Goal: Information Seeking & Learning: Understand process/instructions

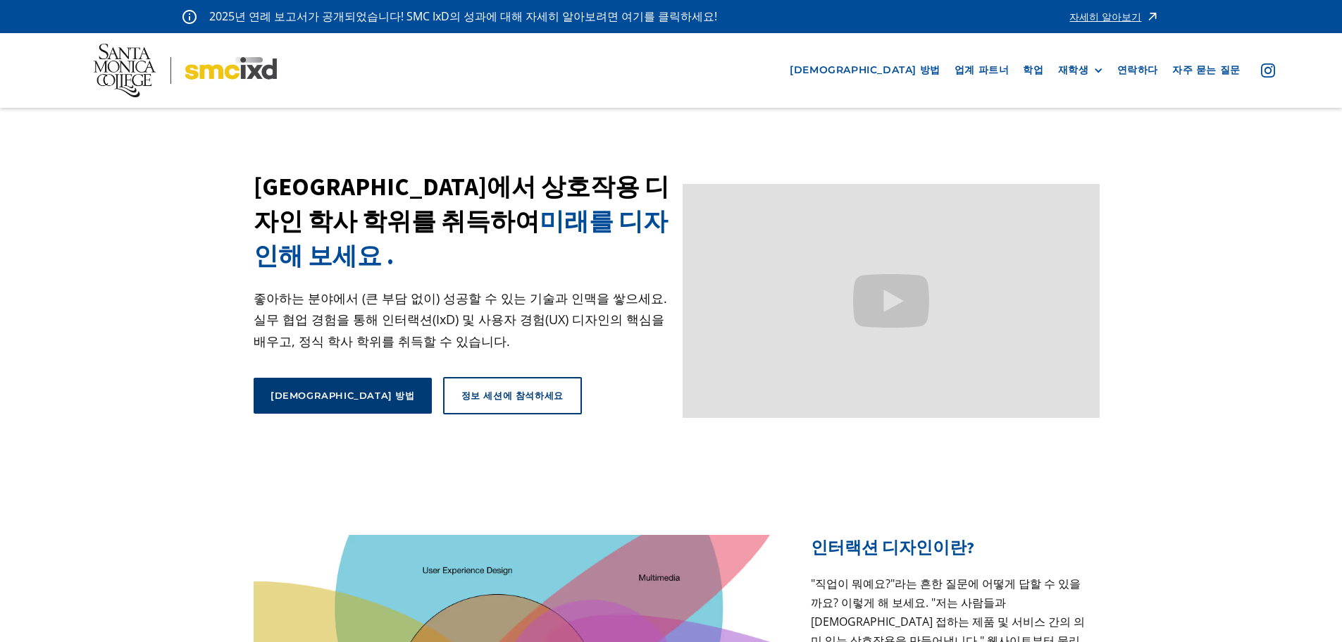
click at [268, 389] on link "신청 방법" at bounding box center [343, 395] width 178 height 35
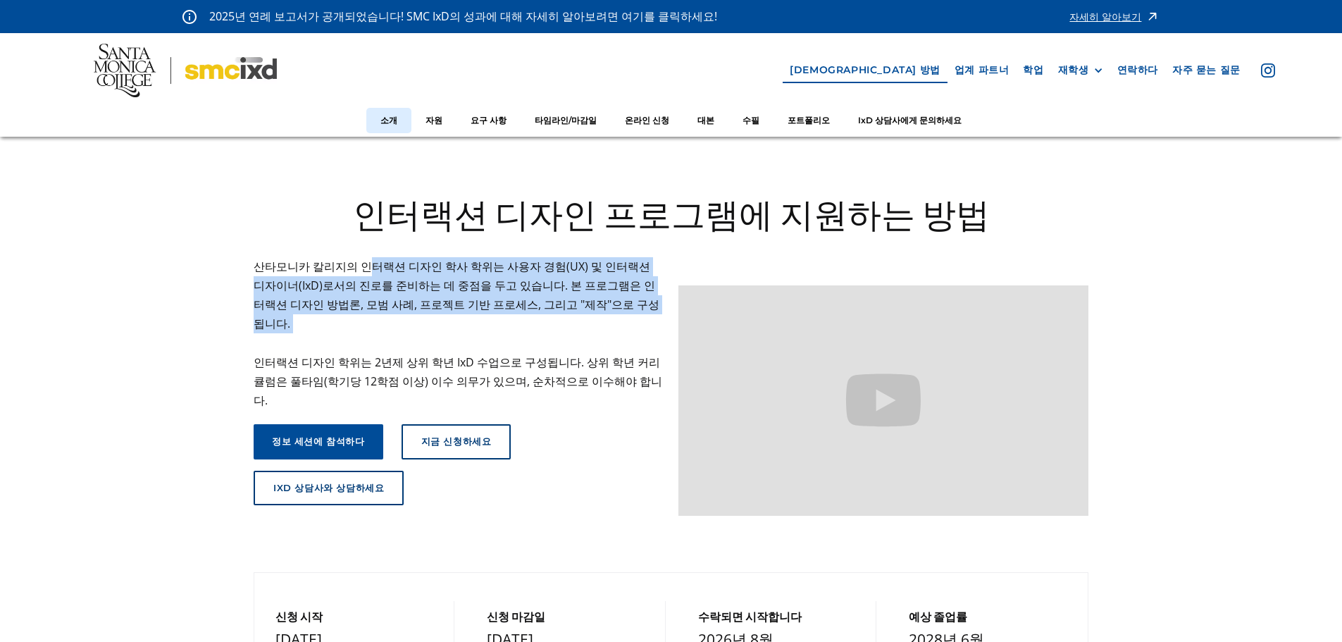
drag, startPoint x: 361, startPoint y: 268, endPoint x: 583, endPoint y: 315, distance: 227.6
click at [583, 315] on p "산타모니카 칼리지의 인터랙션 디자인 학사 학위는 사용자 경험(UX) 및 인터랙션 디자이너(IxD)로서의 진로를 준비하는 데 중점을 두고 있습니…" at bounding box center [459, 334] width 411 height 154
click at [318, 333] on p "산타모니카 칼리지의 인터랙션 디자인 학사 학위는 사용자 경험(UX) 및 인터랙션 디자이너(IxD)로서의 진로를 준비하는 데 중점을 두고 있습니…" at bounding box center [459, 334] width 411 height 154
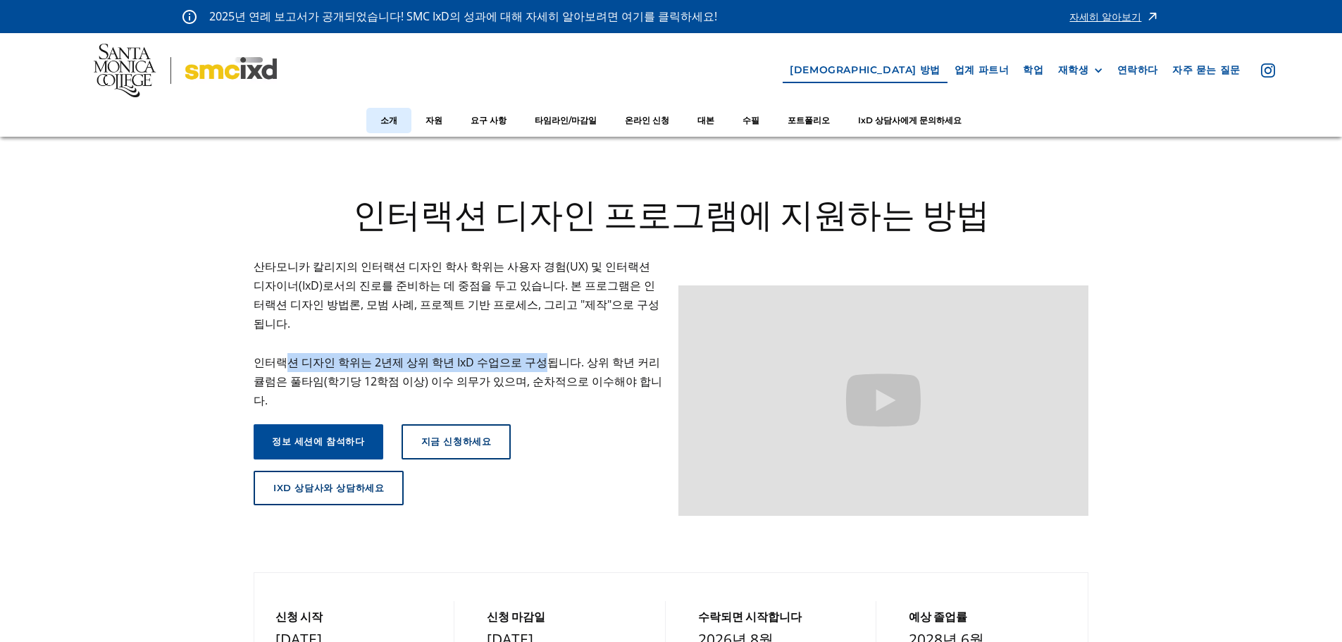
drag, startPoint x: 288, startPoint y: 344, endPoint x: 533, endPoint y: 345, distance: 245.2
click at [533, 354] on font "인터랙션 디자인 학위는 2년제 상위 학년 IxD 수업으로 구성됩니다. 상위 학년 커리큘럼은 풀타임(학기당 12학점 이상) 이수 의무가 있으며,…" at bounding box center [458, 381] width 409 height 54
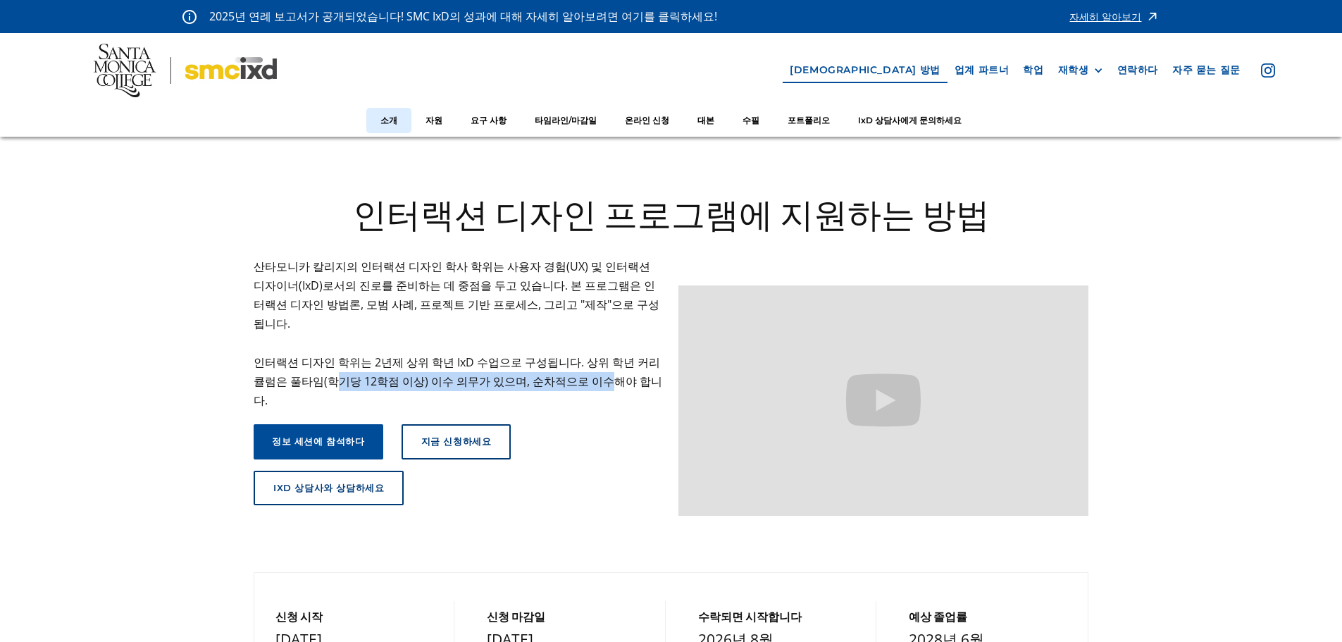
drag, startPoint x: 307, startPoint y: 365, endPoint x: 573, endPoint y: 361, distance: 265.6
click at [573, 361] on font "인터랙션 디자인 학위는 2년제 상위 학년 IxD 수업으로 구성됩니다. 상위 학년 커리큘럼은 풀타임(학기당 12학점 이상) 이수 의무가 있으며,…" at bounding box center [458, 381] width 409 height 54
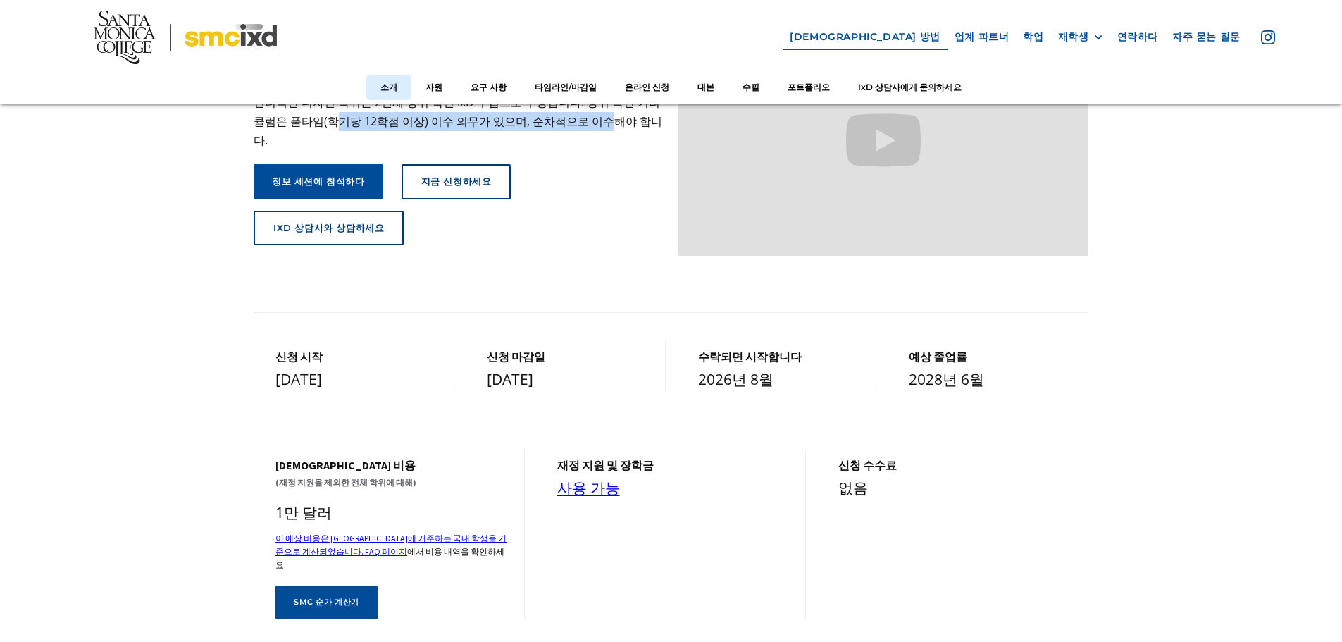
scroll to position [352, 0]
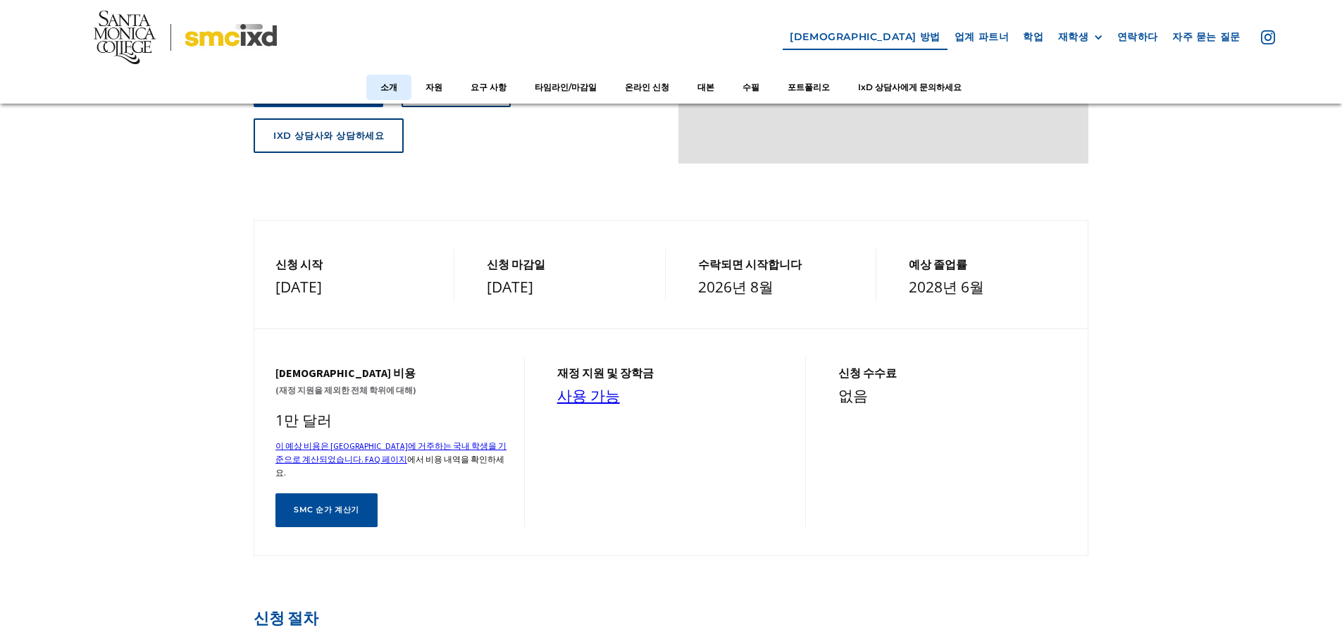
drag, startPoint x: 538, startPoint y: 289, endPoint x: 597, endPoint y: 290, distance: 58.5
click at [597, 290] on div "2026년 3월 1일" at bounding box center [569, 287] width 164 height 25
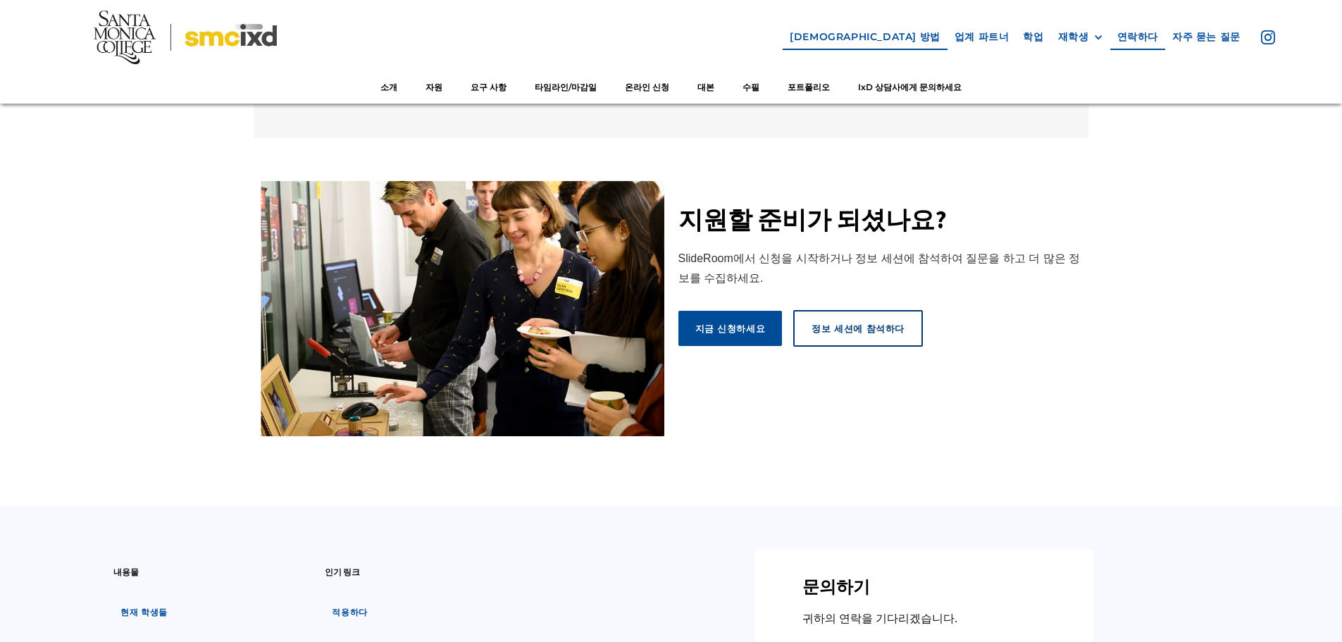
scroll to position [7821, 0]
